Goal: Information Seeking & Learning: Learn about a topic

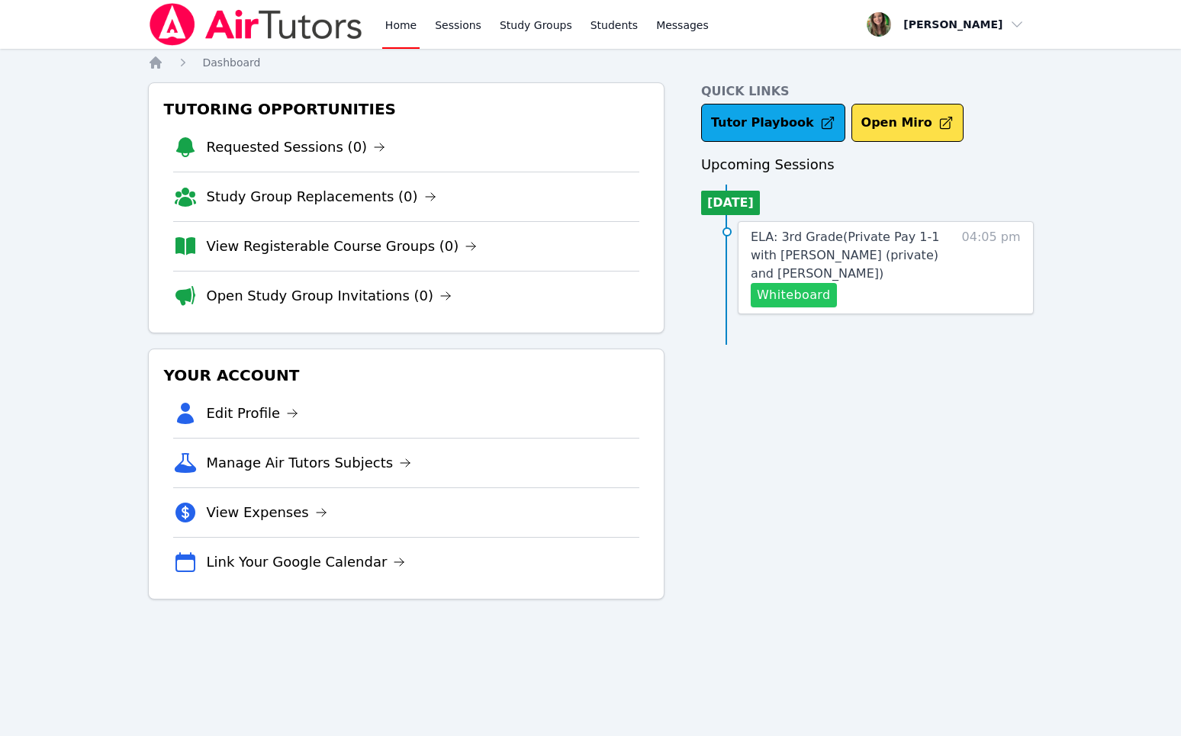
click at [812, 302] on button "Whiteboard" at bounding box center [794, 295] width 86 height 24
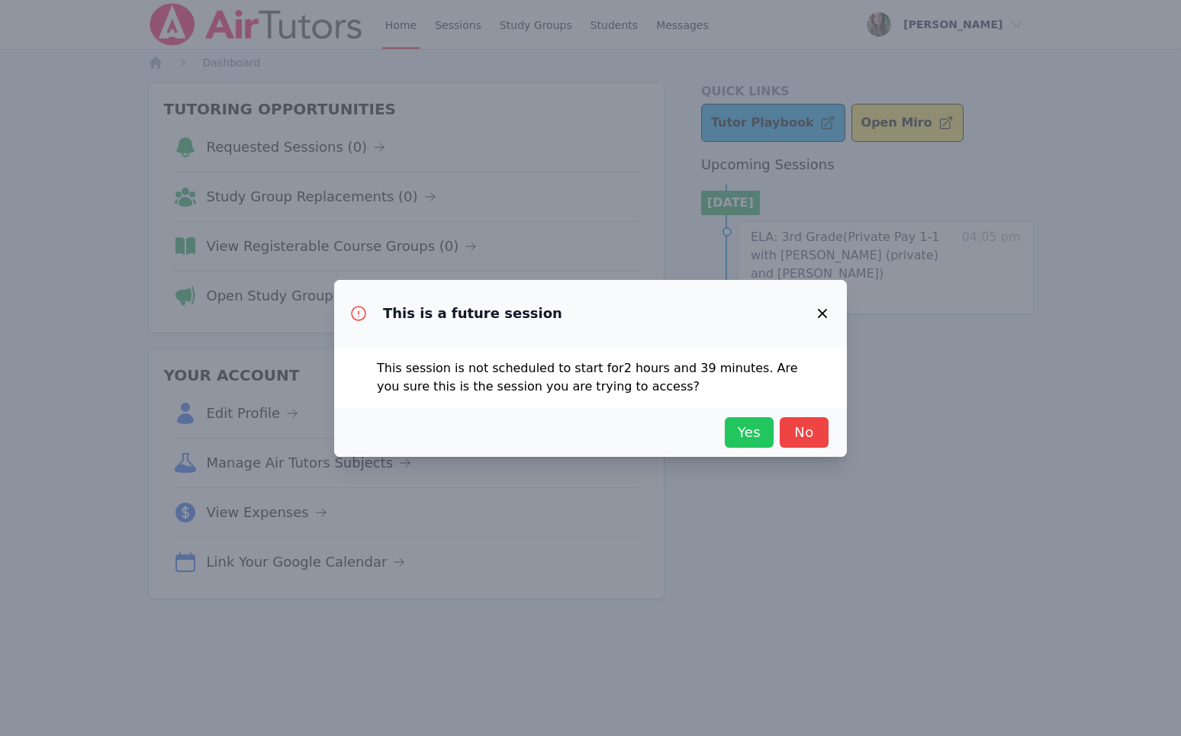
click at [750, 430] on span "Yes" at bounding box center [749, 432] width 34 height 21
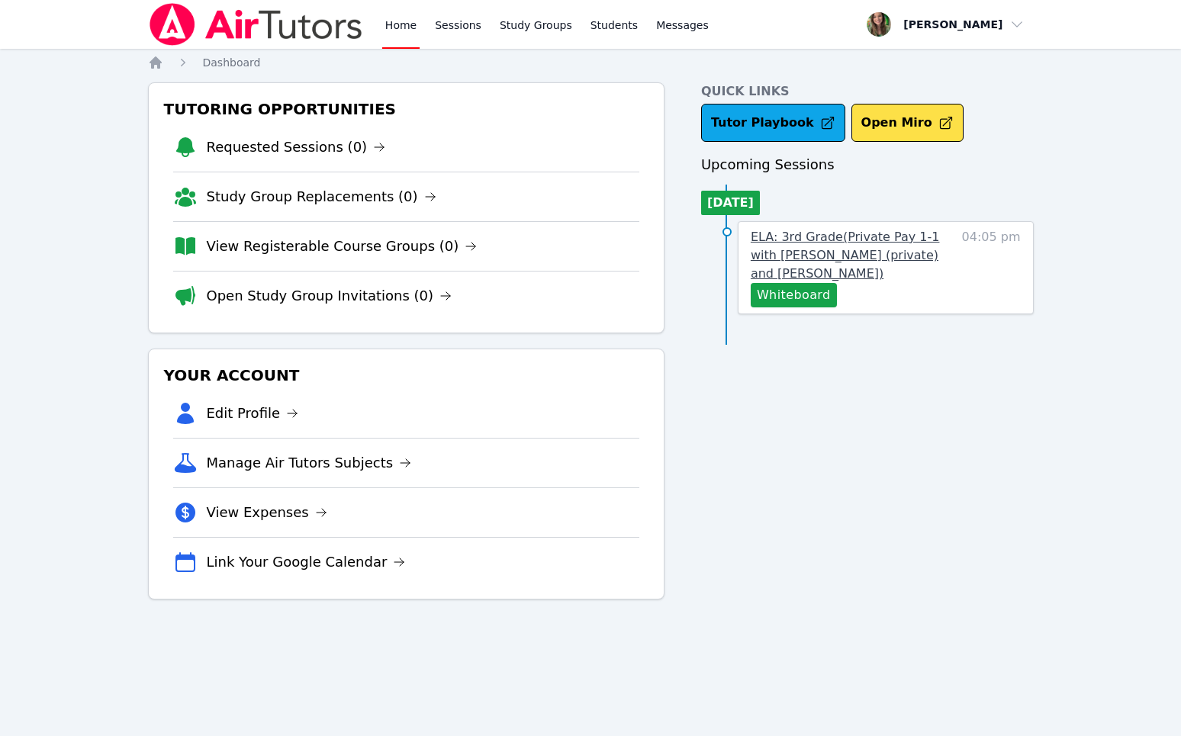
click at [929, 248] on span "ELA: 3rd Grade ( Private Pay 1-1 with Owen Logan (private) and Melissa Hammer )" at bounding box center [845, 255] width 189 height 51
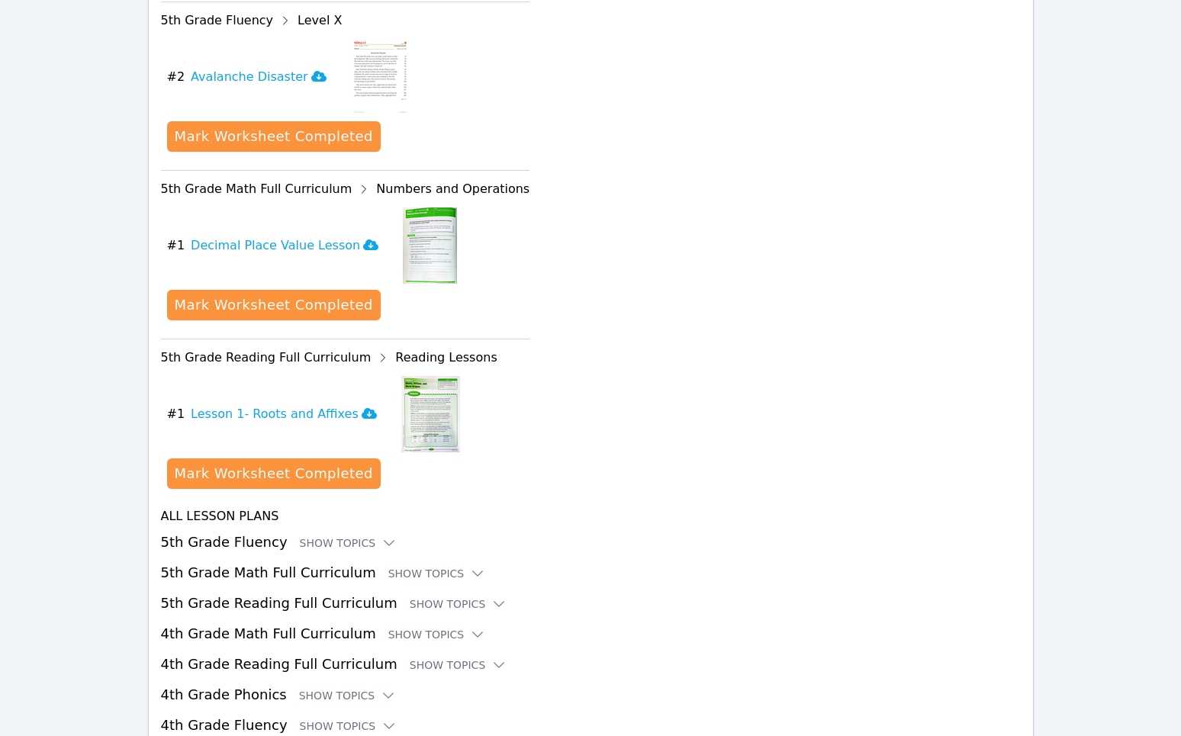
scroll to position [1789, 0]
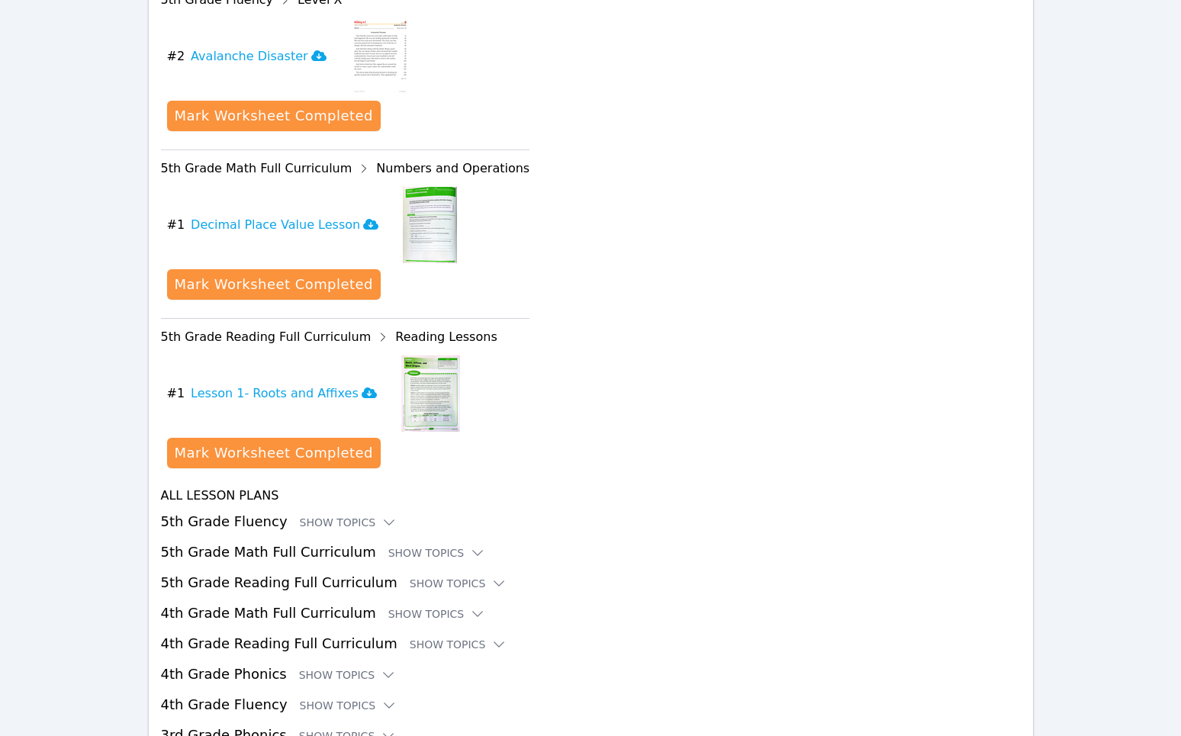
click at [200, 519] on h3 "5th Grade Fluency Show Topics" at bounding box center [591, 521] width 860 height 21
click at [311, 516] on div "Show Topics" at bounding box center [349, 522] width 98 height 15
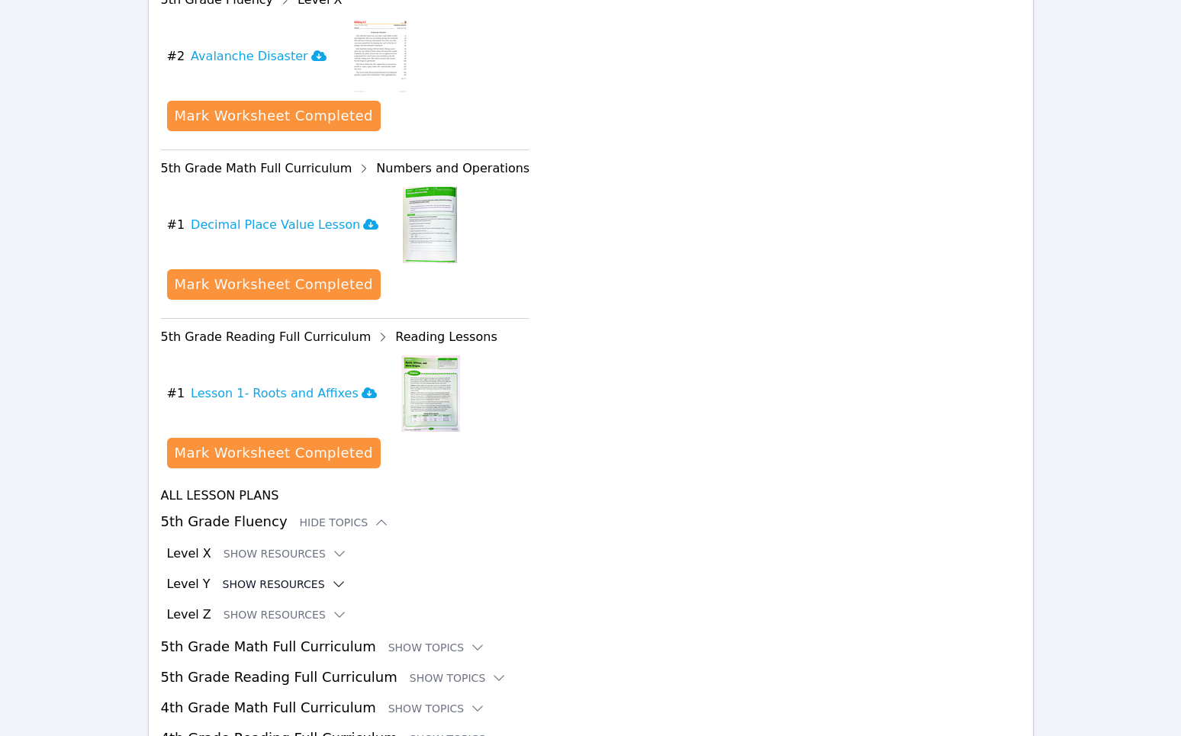
click at [320, 579] on button "Show Resources" at bounding box center [285, 584] width 124 height 15
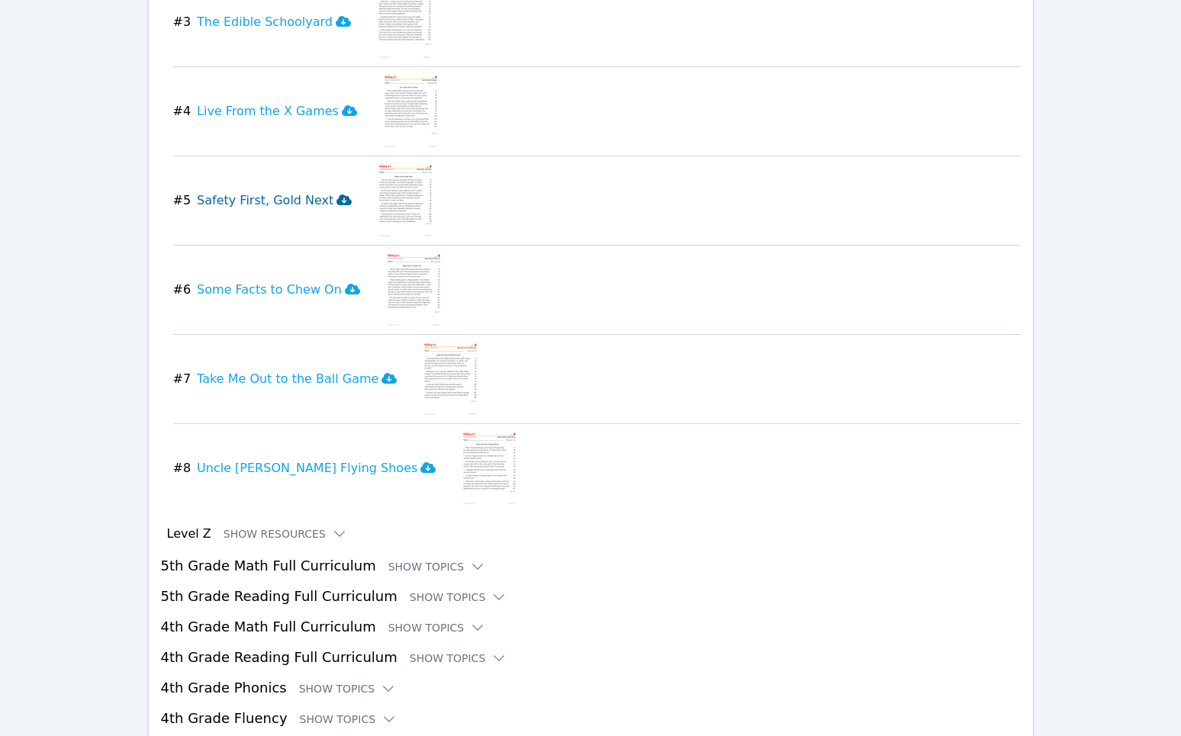
scroll to position [2601, 0]
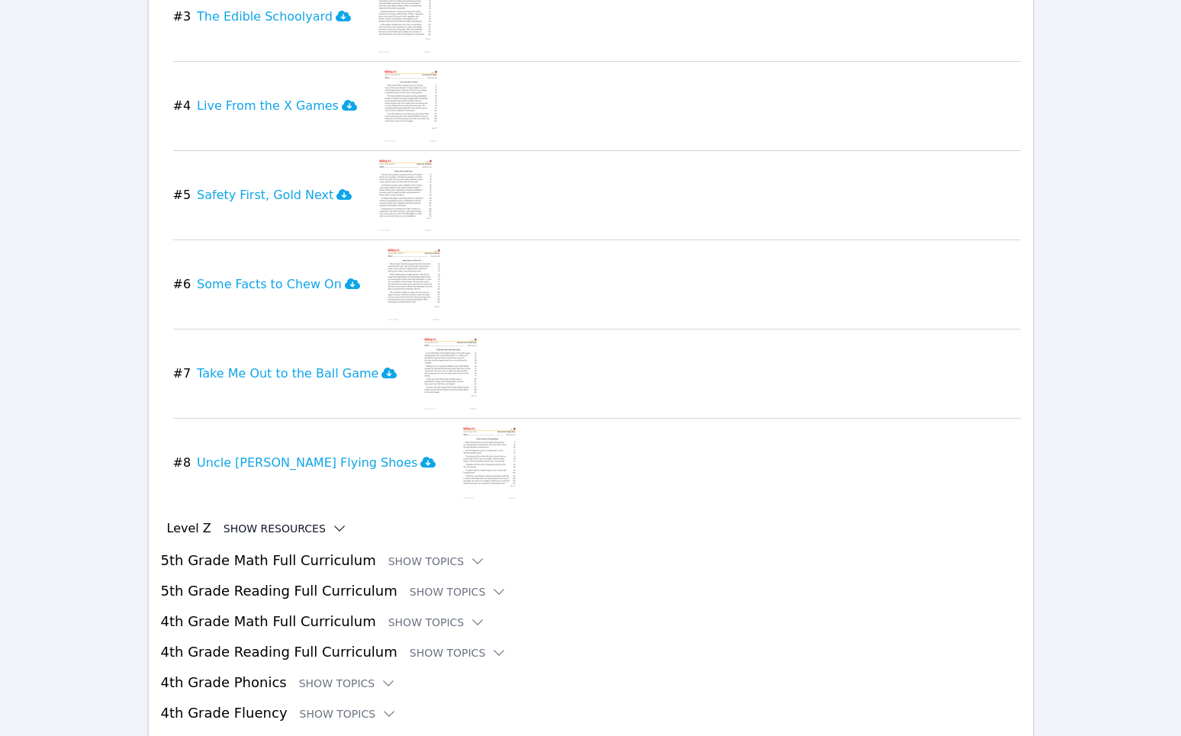
click at [240, 522] on button "Show Resources" at bounding box center [286, 528] width 124 height 15
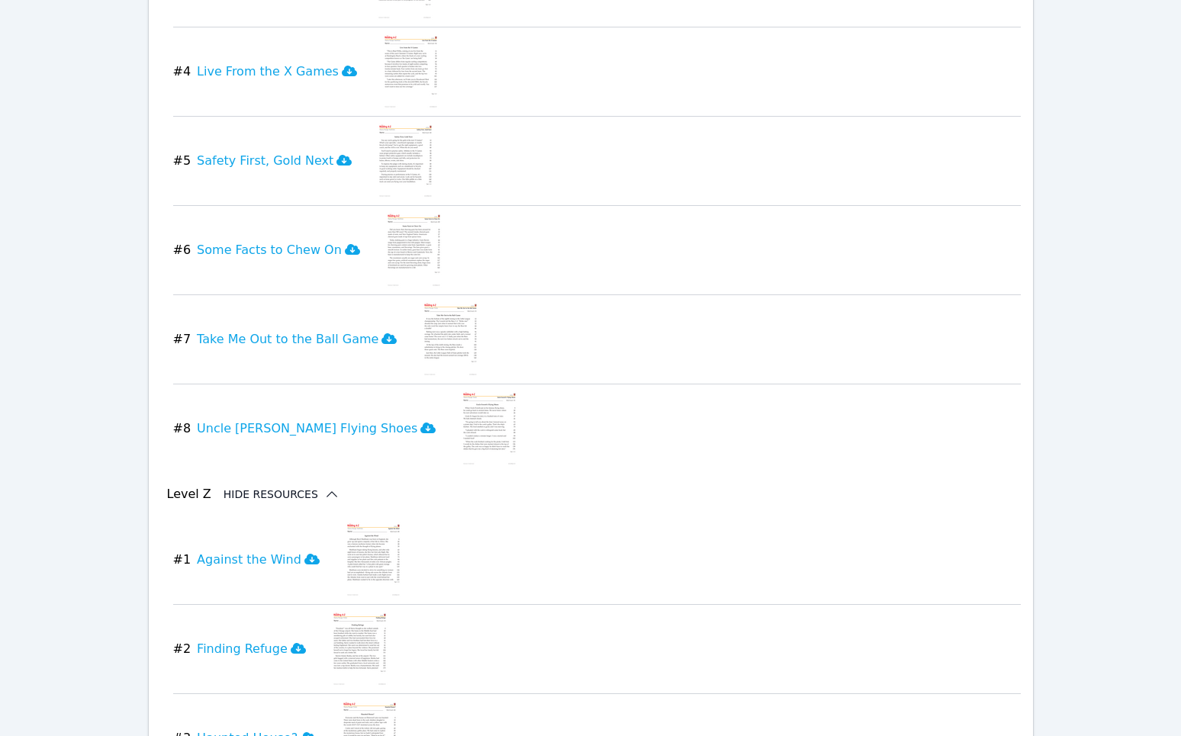
scroll to position [2741, 0]
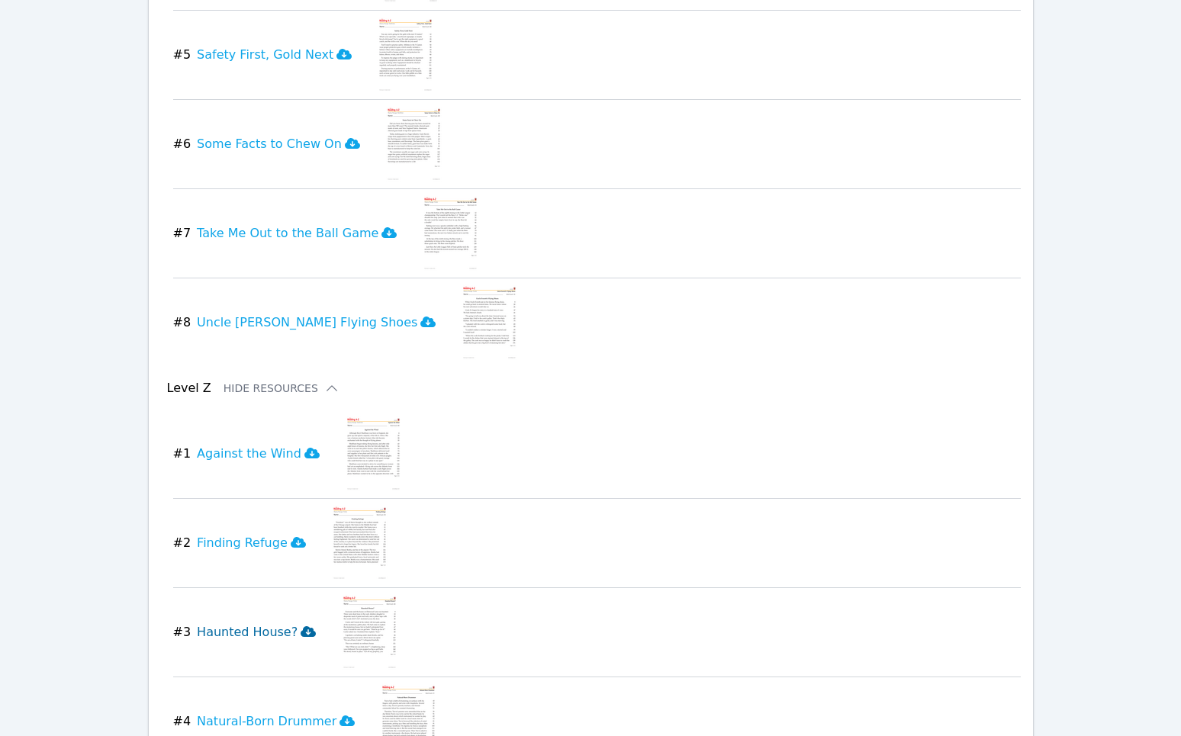
click at [225, 630] on h3 "Haunted House?" at bounding box center [256, 632] width 119 height 18
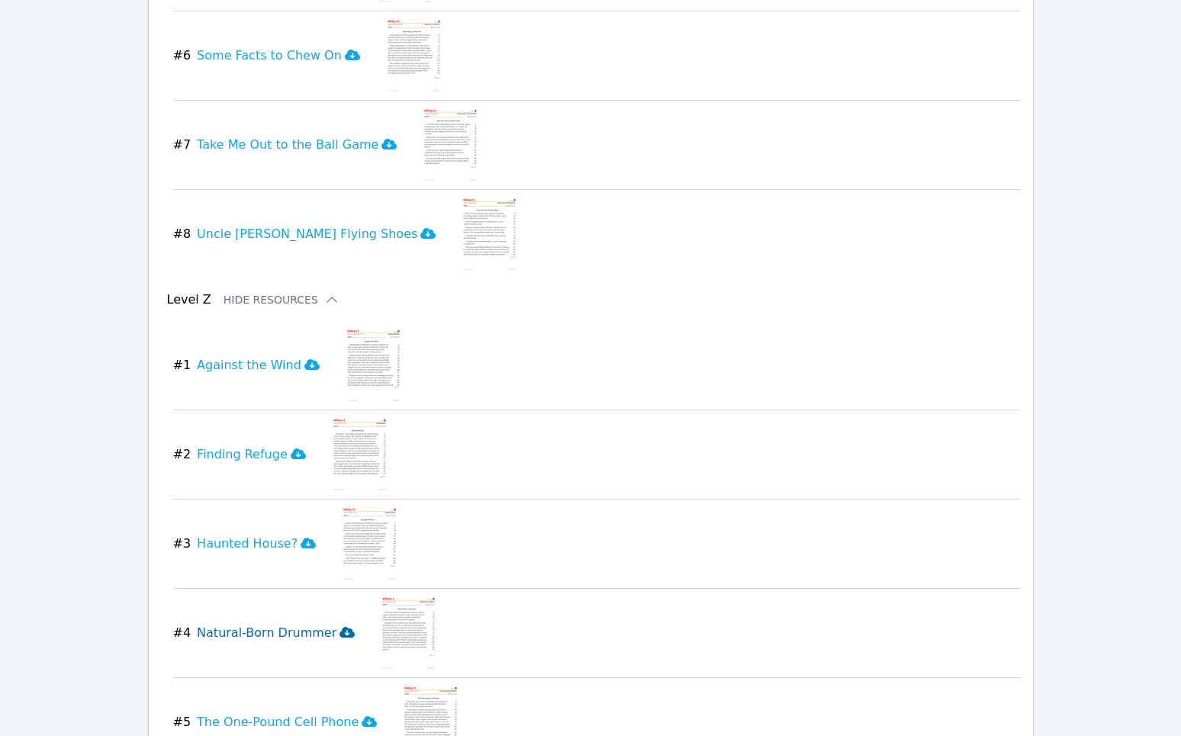
click at [232, 629] on h3 "Natural-Born Drummer" at bounding box center [276, 633] width 158 height 18
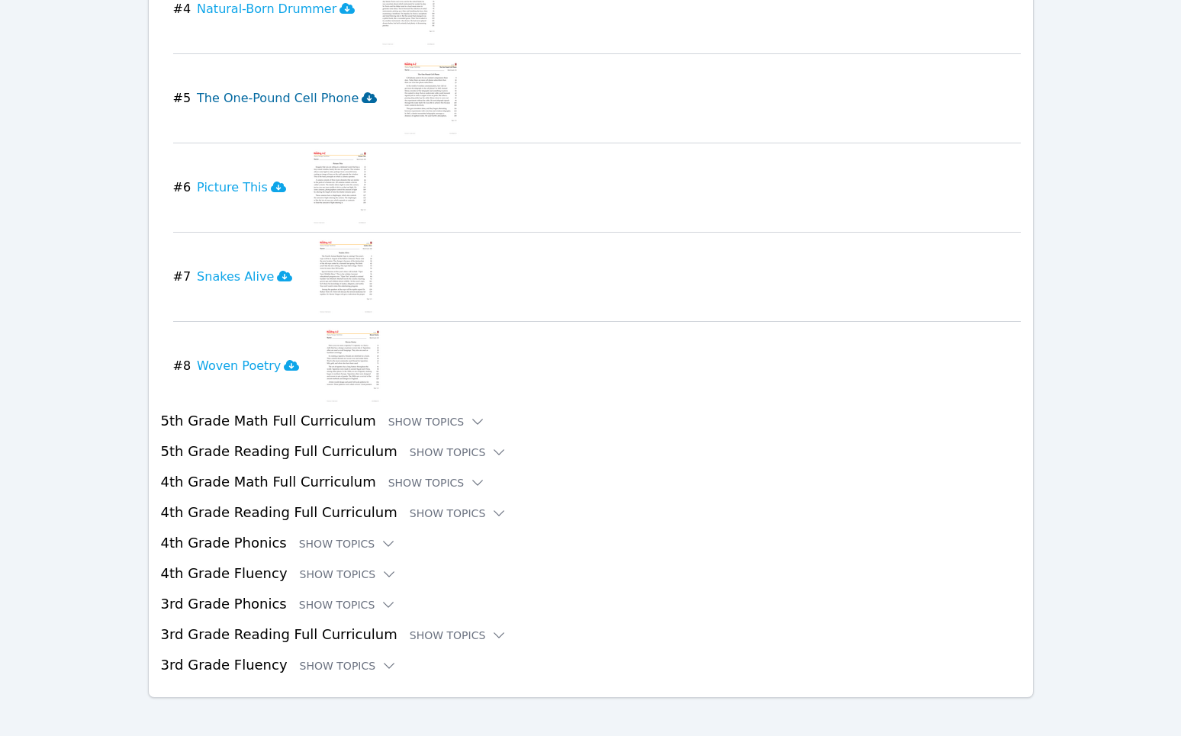
scroll to position [3465, 0]
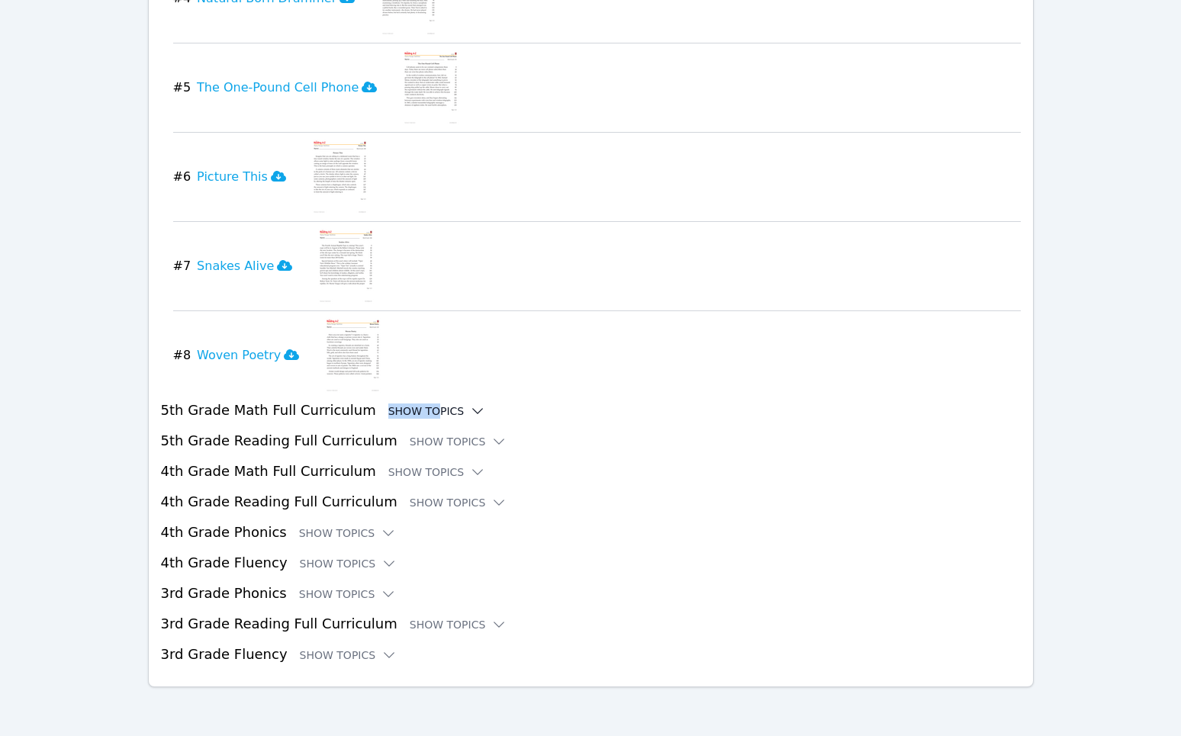
click at [416, 404] on h3 "5th Grade Math Full Curriculum Show Topics" at bounding box center [591, 410] width 860 height 21
click at [278, 410] on h3 "5th Grade Math Full Curriculum Show Topics" at bounding box center [591, 410] width 860 height 21
click at [428, 405] on div "Show Topics" at bounding box center [437, 411] width 98 height 15
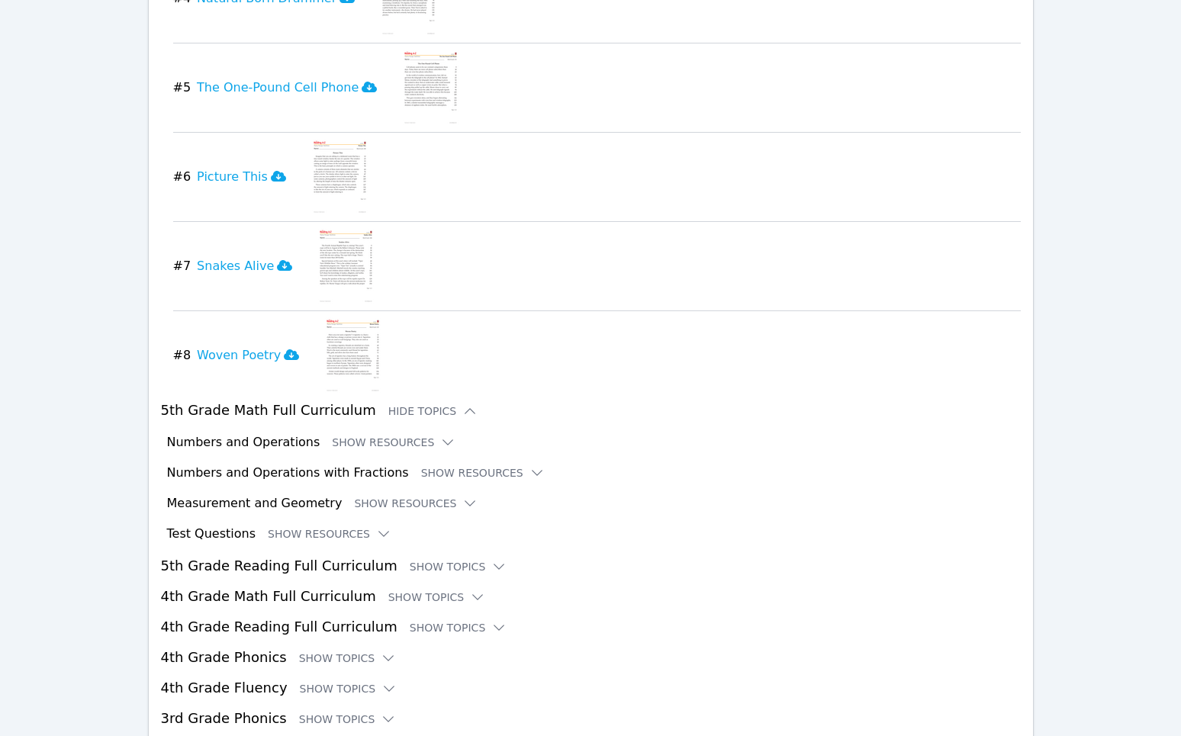
click at [360, 445] on button "Show Resources" at bounding box center [394, 442] width 124 height 15
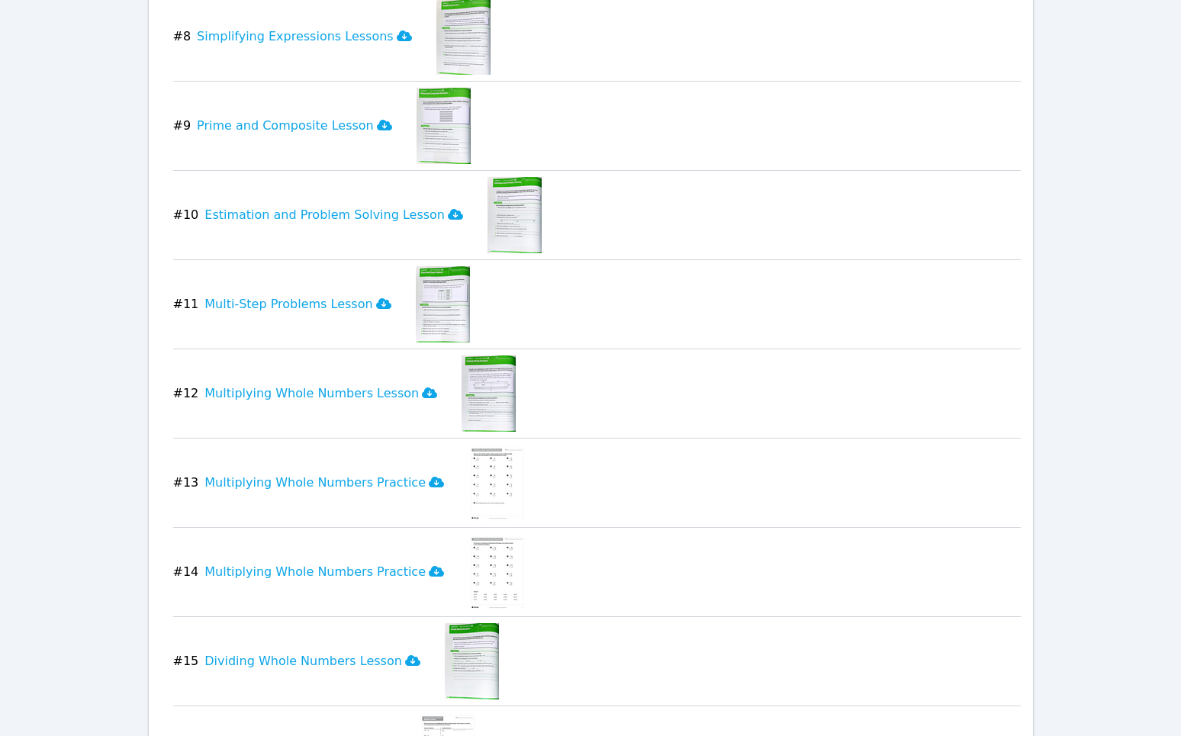
scroll to position [4563, 0]
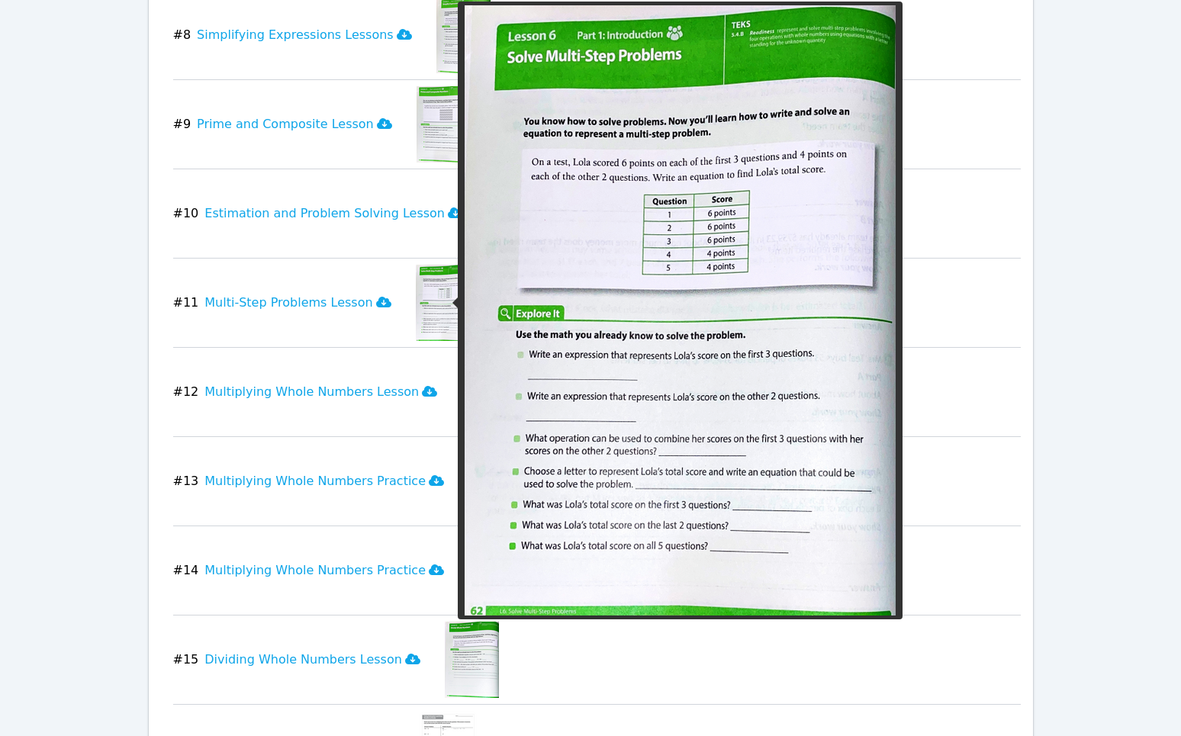
click at [416, 290] on img at bounding box center [443, 303] width 54 height 76
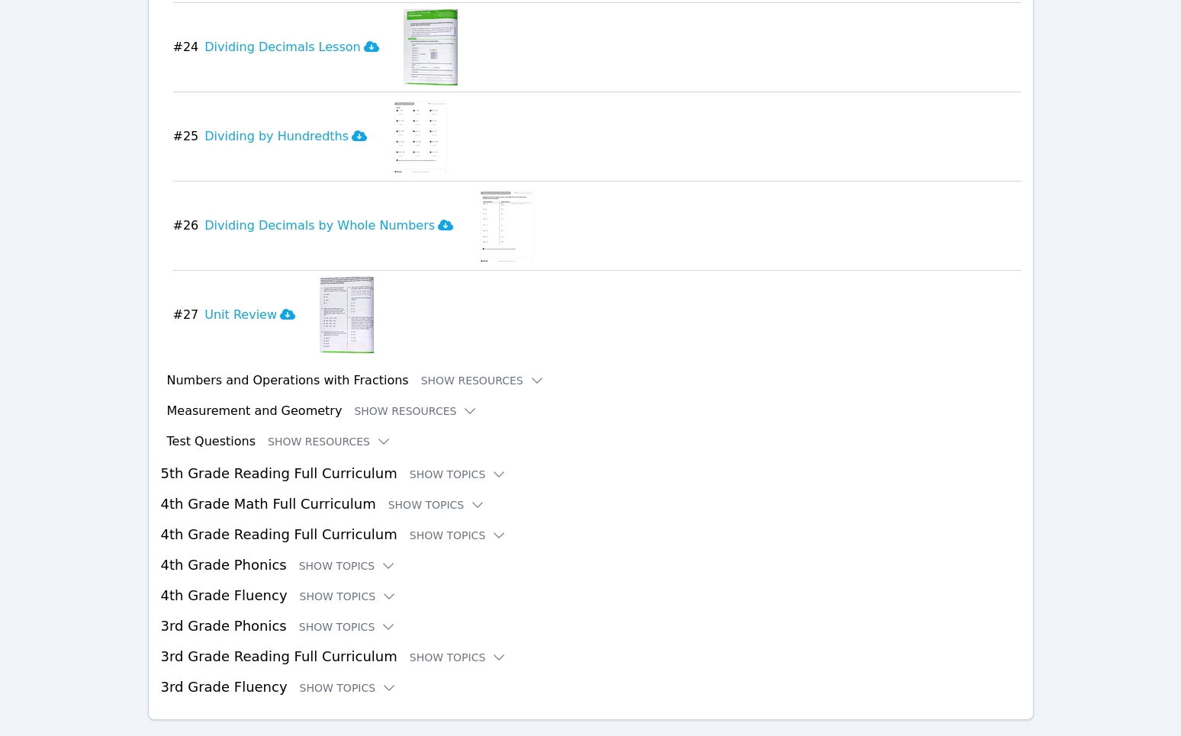
scroll to position [6012, 0]
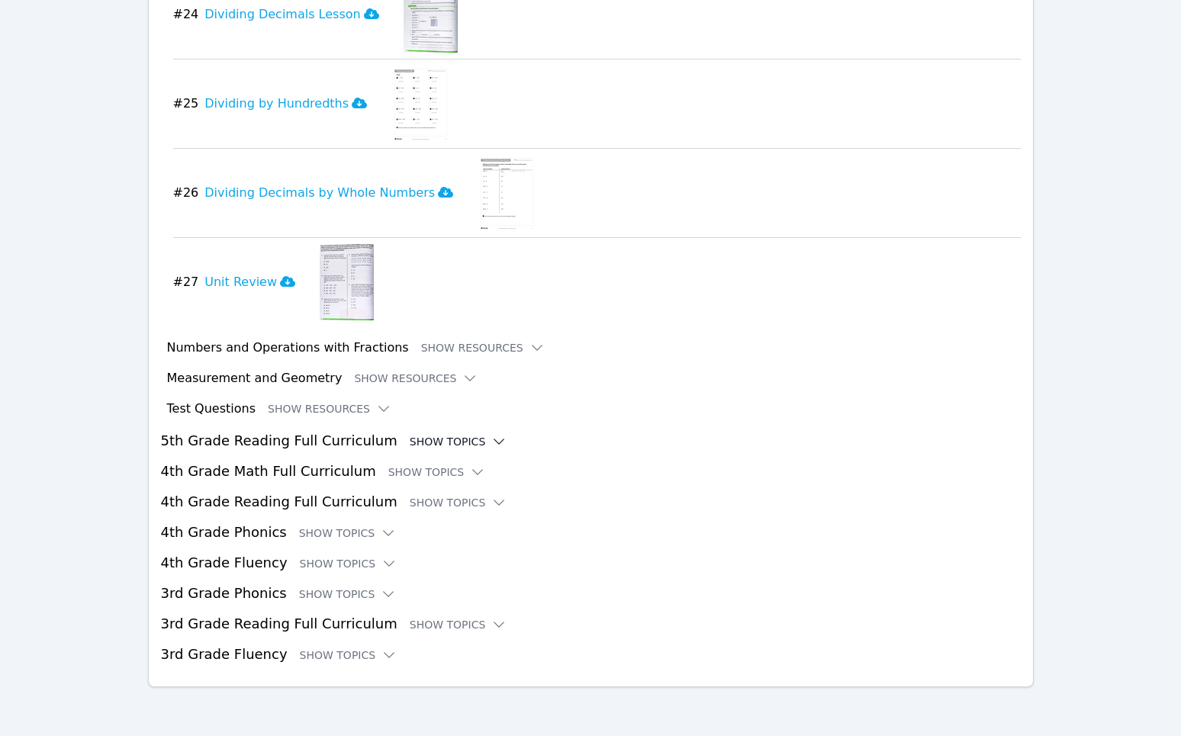
click at [451, 442] on div "Show Topics" at bounding box center [459, 441] width 98 height 15
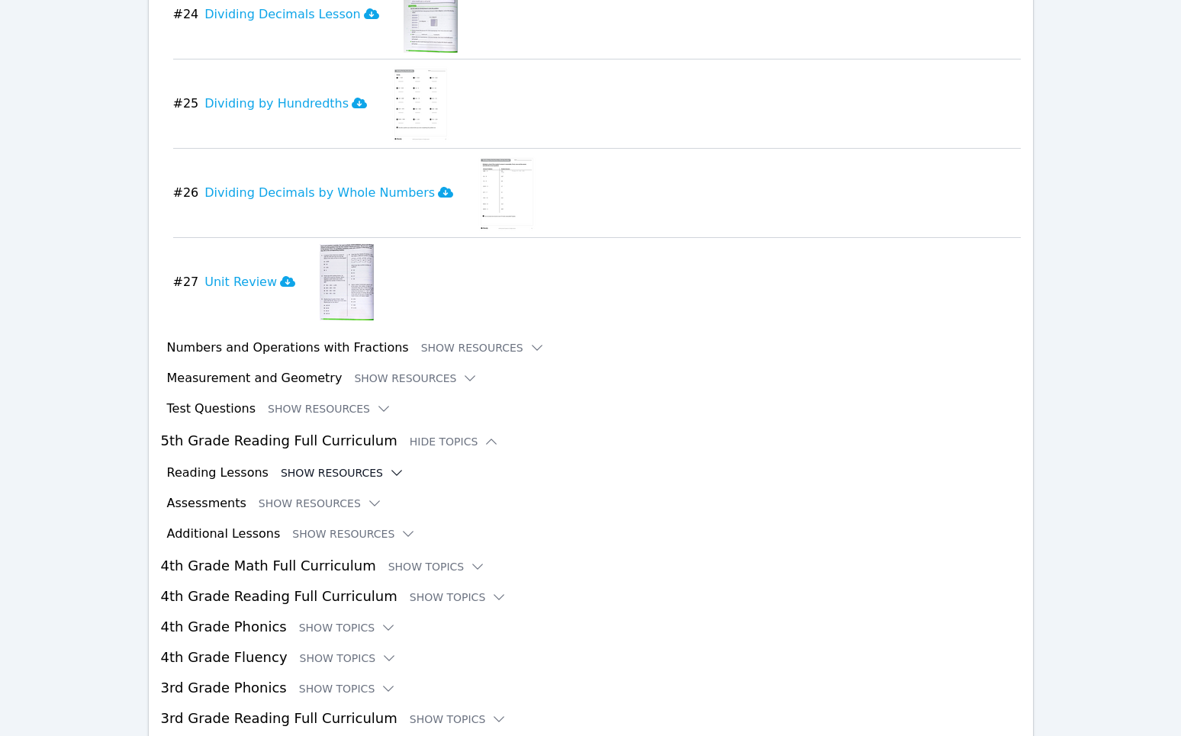
click at [336, 475] on button "Show Resources" at bounding box center [343, 472] width 124 height 15
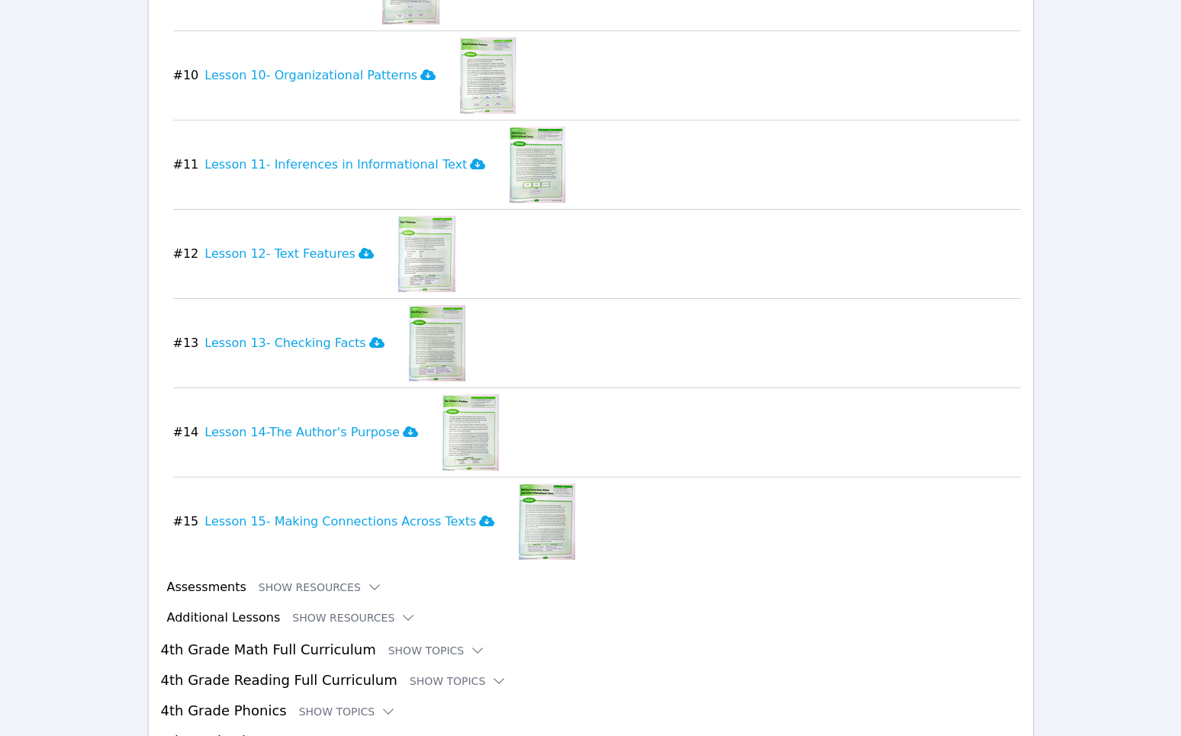
scroll to position [7457, 0]
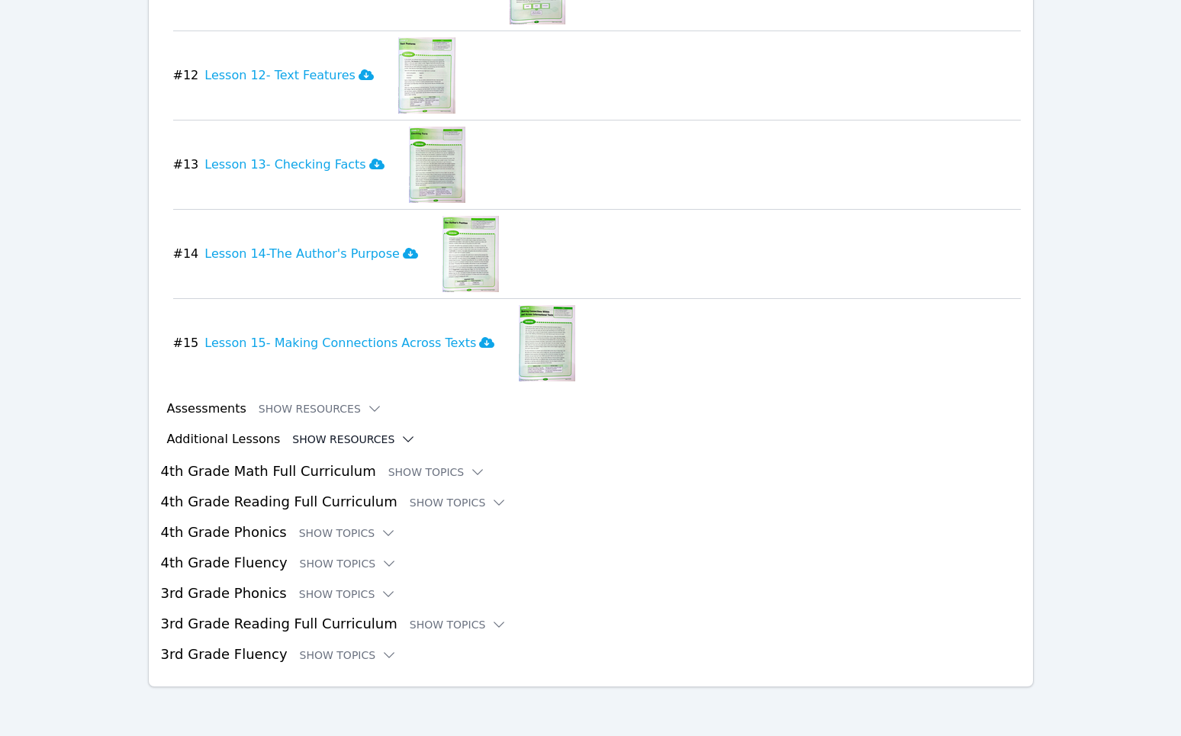
click at [352, 434] on button "Show Resources" at bounding box center [354, 439] width 124 height 15
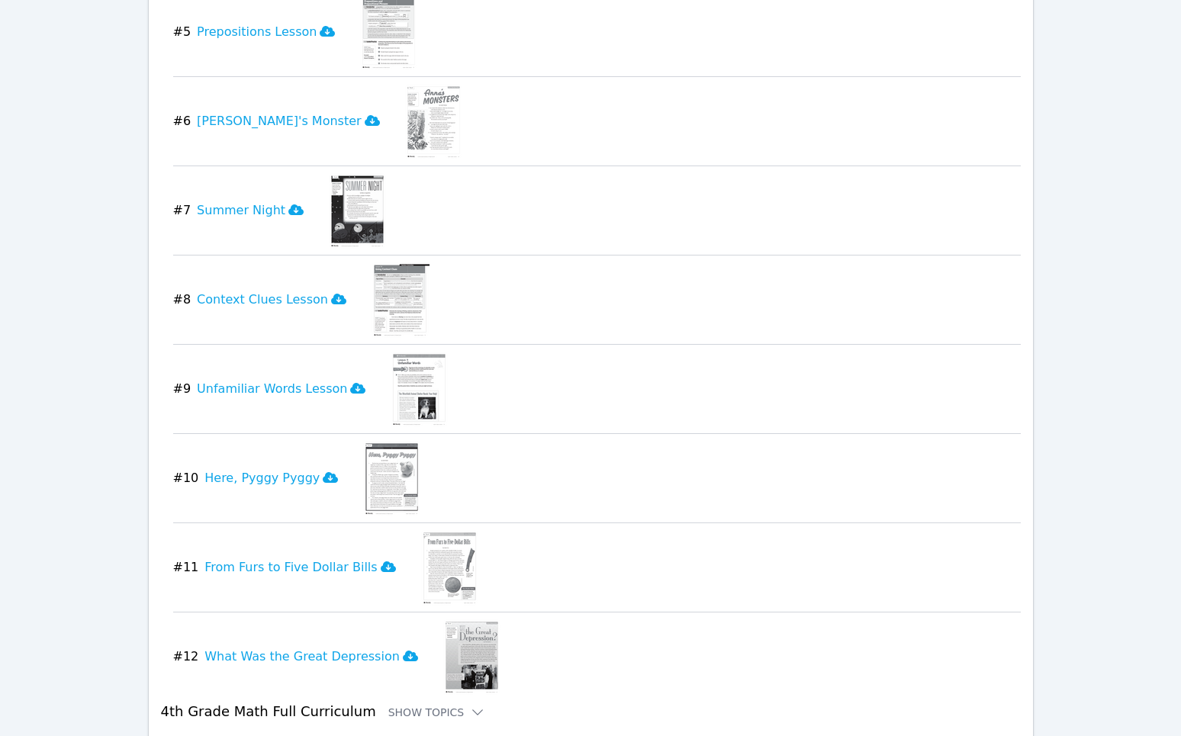
scroll to position [8288, 0]
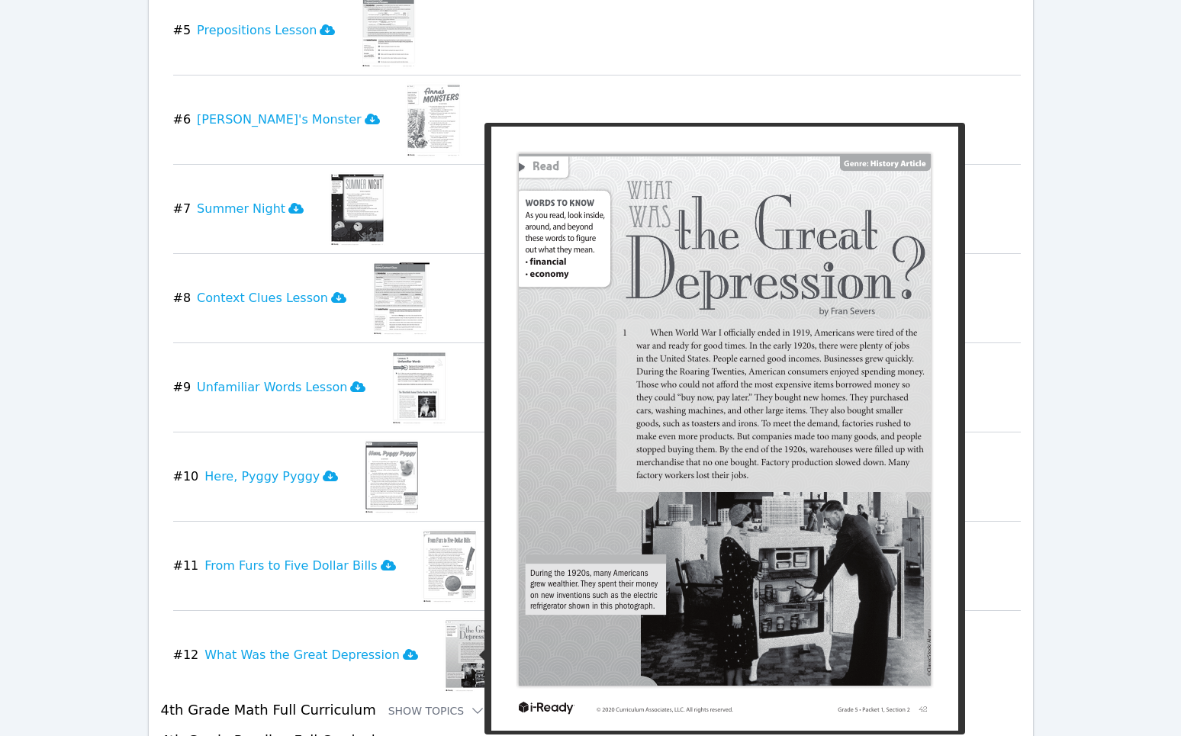
click at [446, 642] on img at bounding box center [472, 655] width 59 height 76
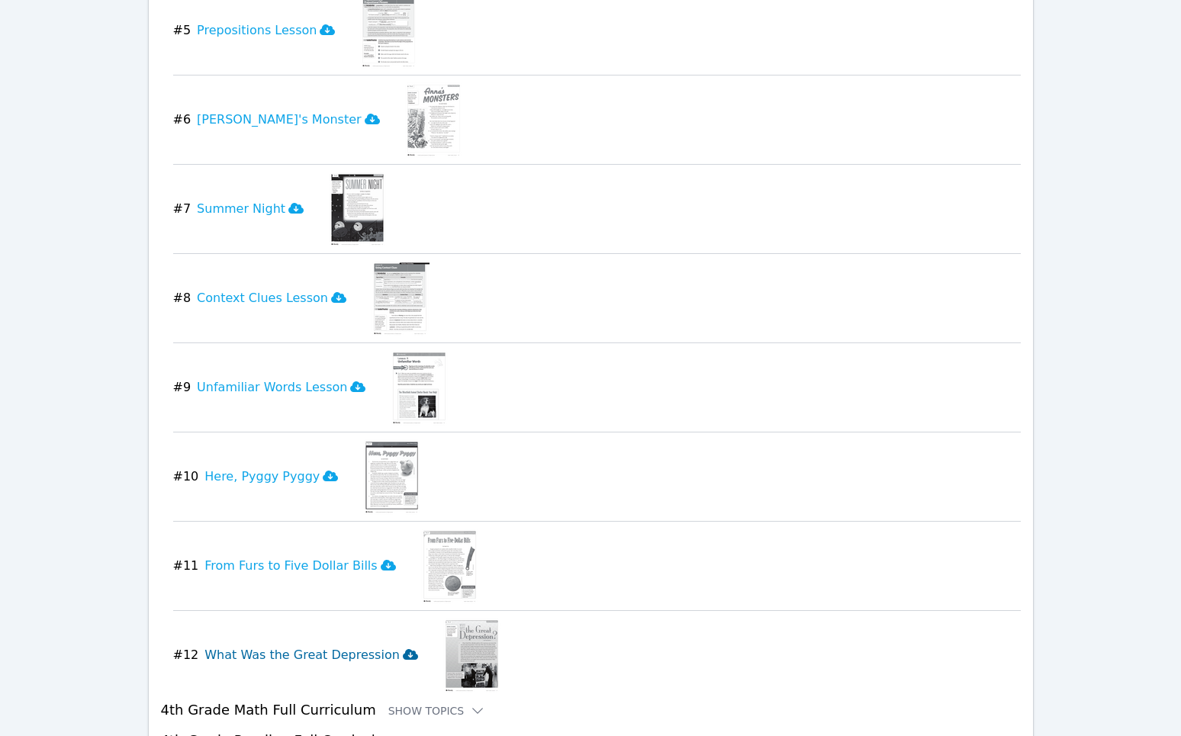
click at [226, 662] on h3 "What Was the Great Depression" at bounding box center [311, 655] width 214 height 18
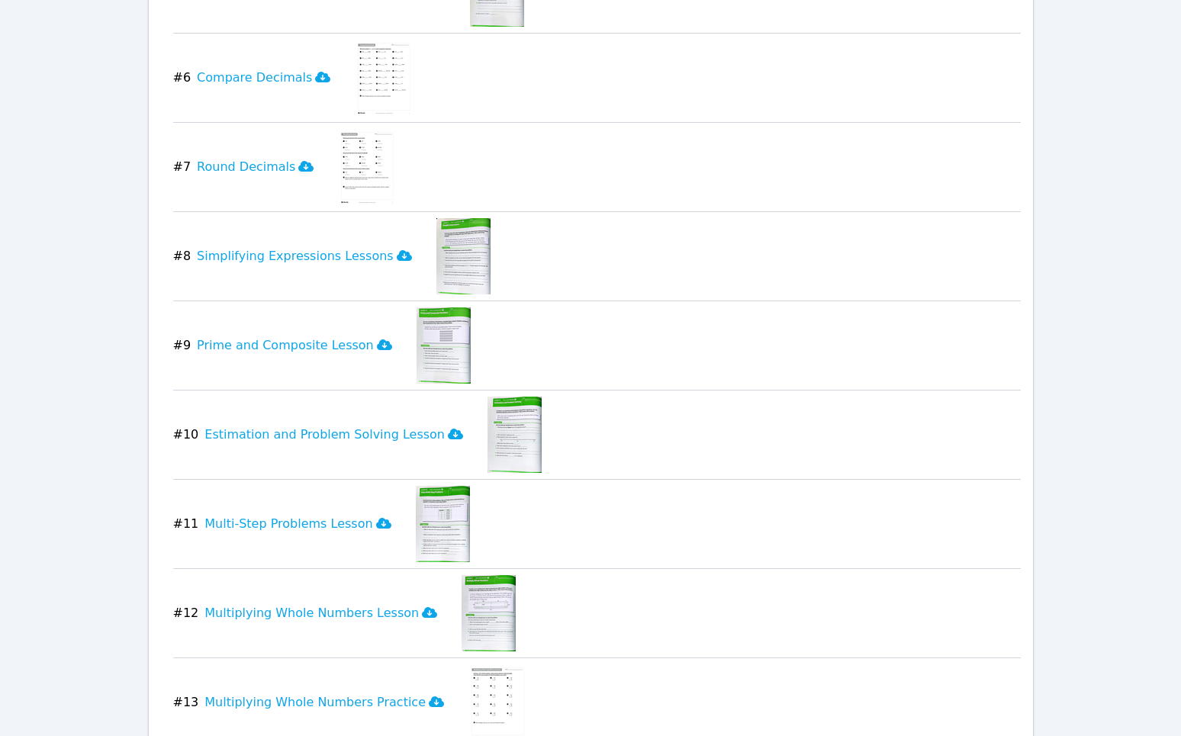
scroll to position [4655, 0]
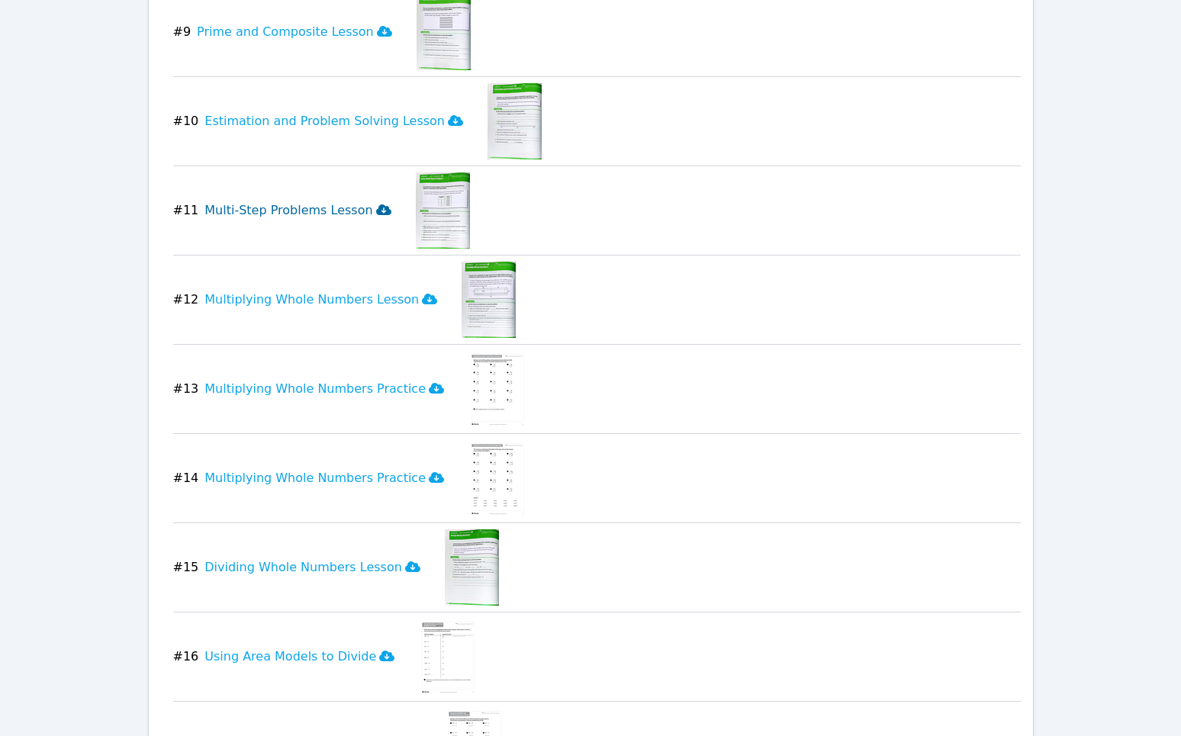
click at [269, 208] on h3 "Multi-Step Problems Lesson" at bounding box center [297, 210] width 186 height 18
